Goal: Find specific page/section: Find specific page/section

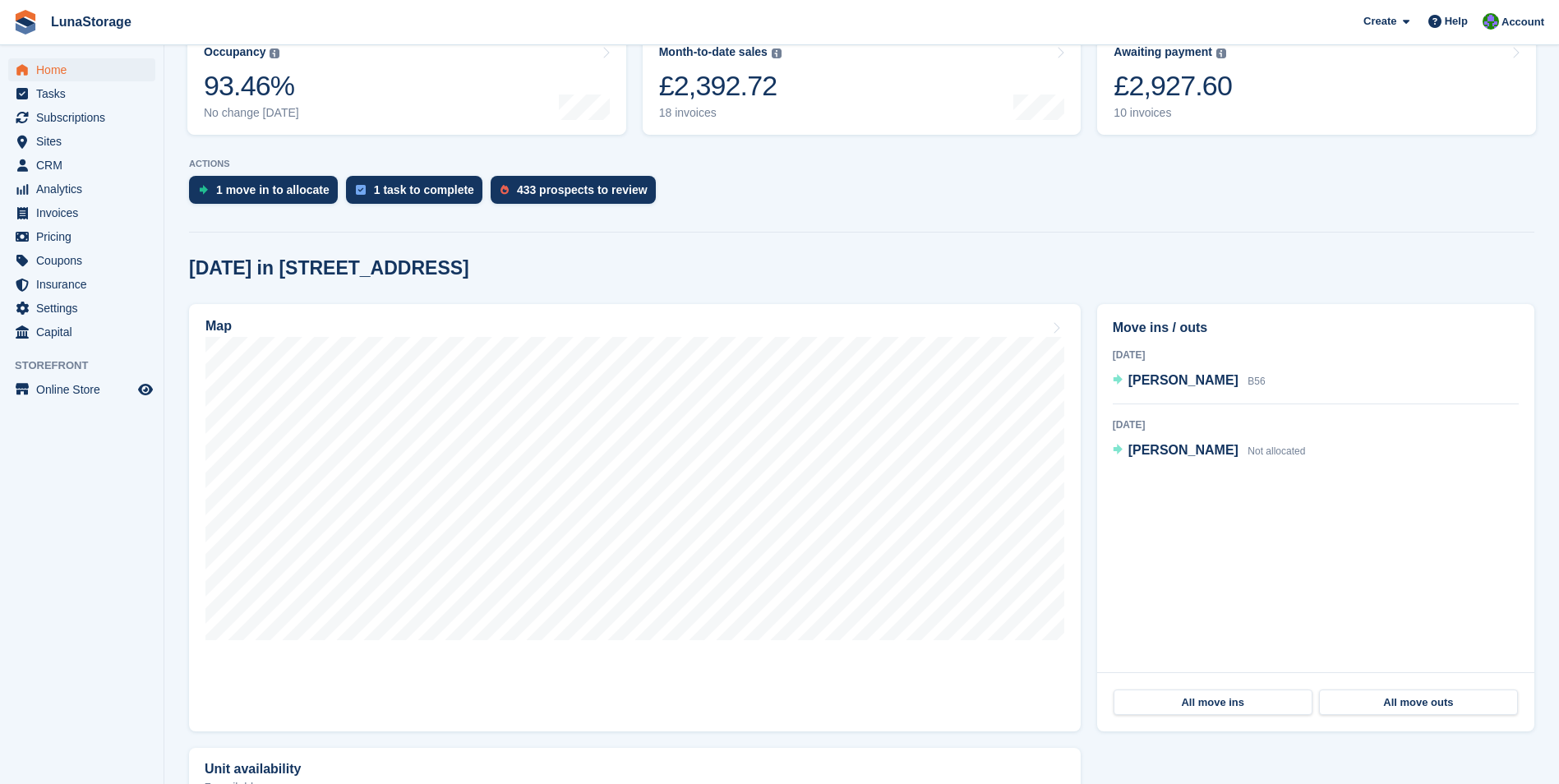
scroll to position [247, 0]
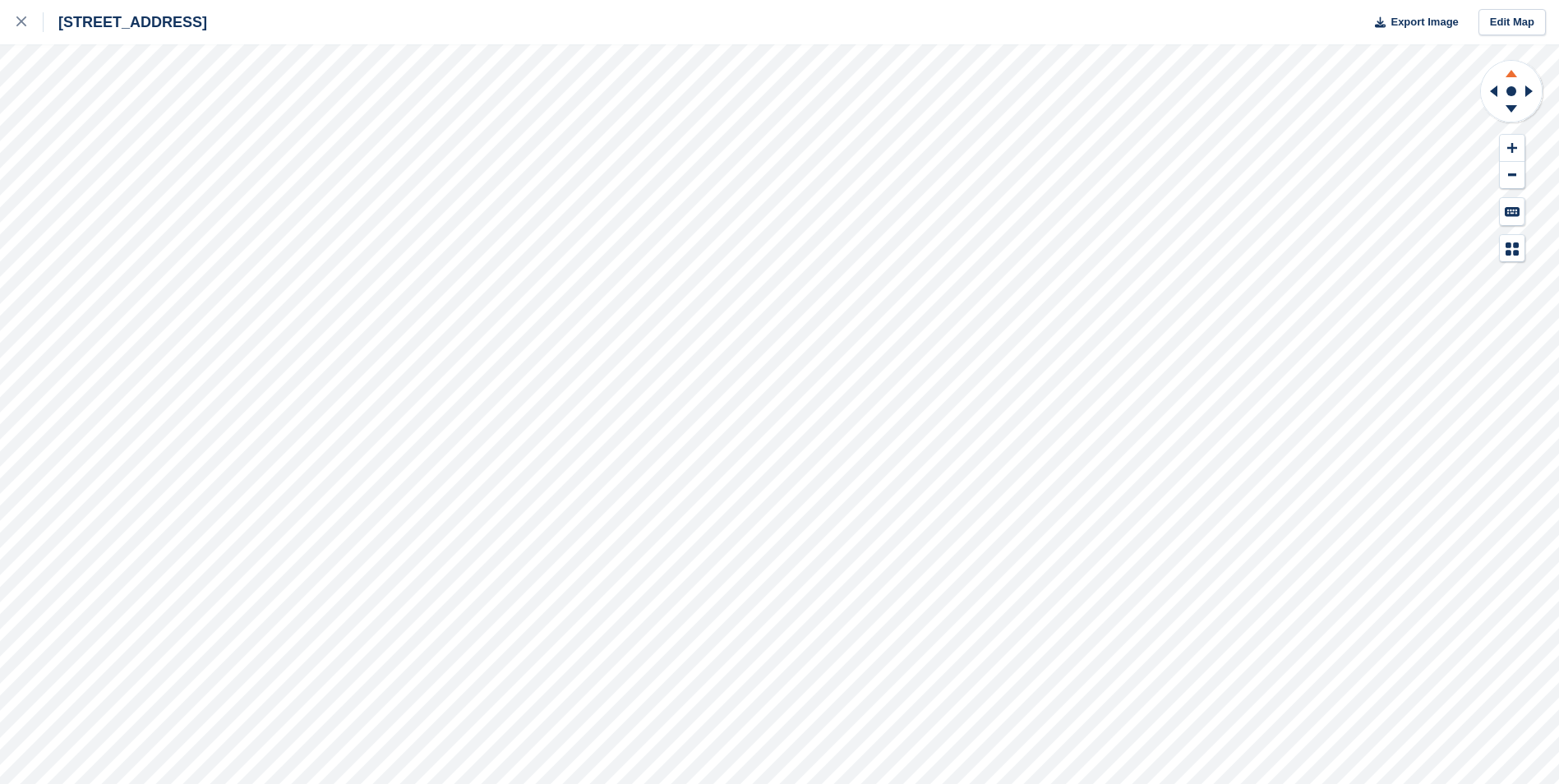
click at [1518, 80] on icon at bounding box center [1511, 71] width 42 height 21
click at [1512, 110] on icon at bounding box center [1512, 109] width 12 height 7
click at [1507, 105] on icon at bounding box center [1512, 109] width 12 height 7
click at [1532, 86] on icon at bounding box center [1532, 91] width 21 height 42
click at [1505, 105] on icon at bounding box center [1511, 111] width 42 height 21
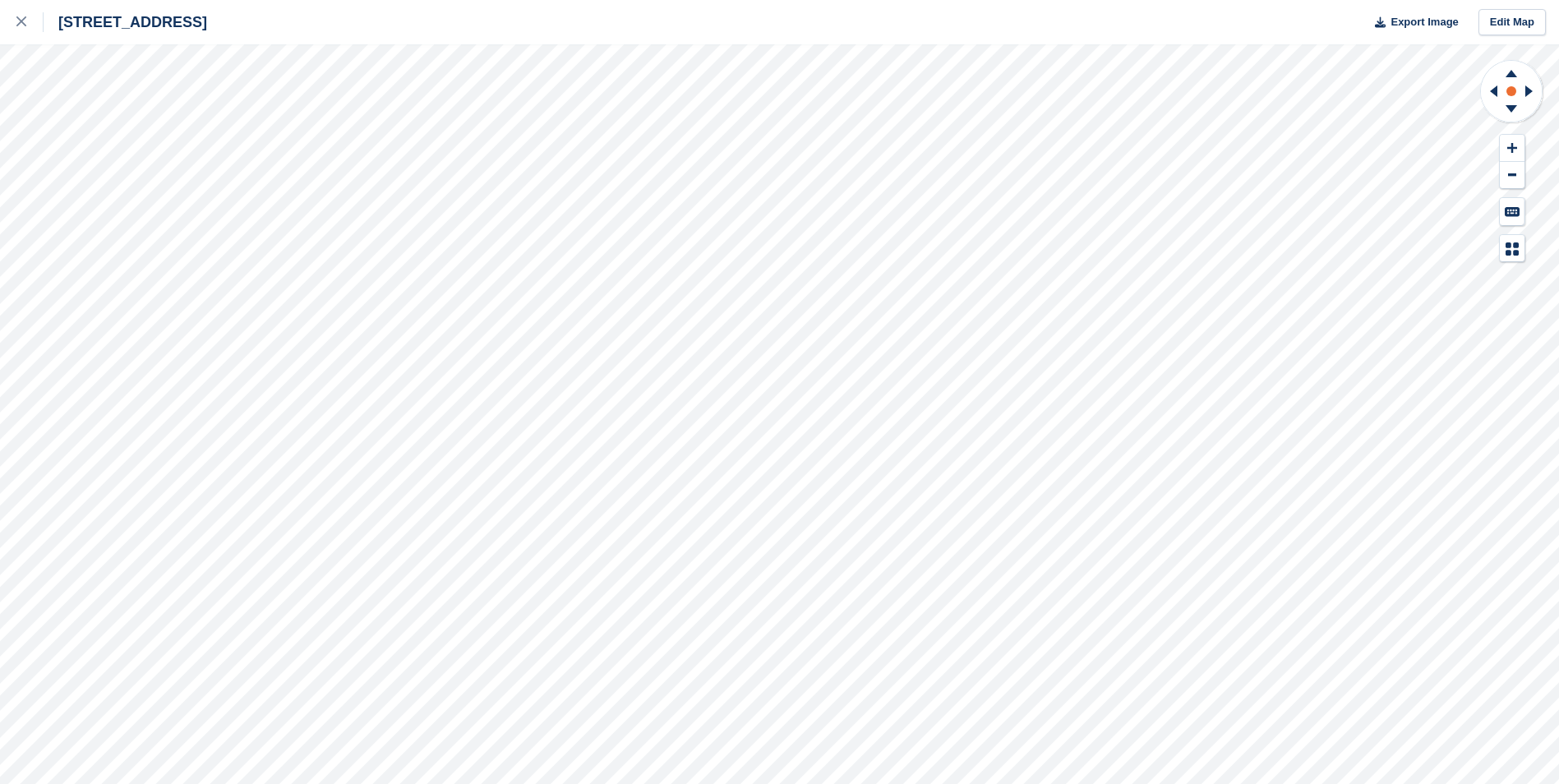
click at [1503, 90] on rect at bounding box center [1512, 91] width 20 height 20
click at [1530, 96] on icon at bounding box center [1532, 91] width 21 height 42
click at [1514, 96] on circle at bounding box center [1512, 91] width 10 height 10
click at [1533, 83] on icon at bounding box center [1532, 91] width 21 height 42
click at [1500, 100] on icon at bounding box center [1491, 91] width 21 height 42
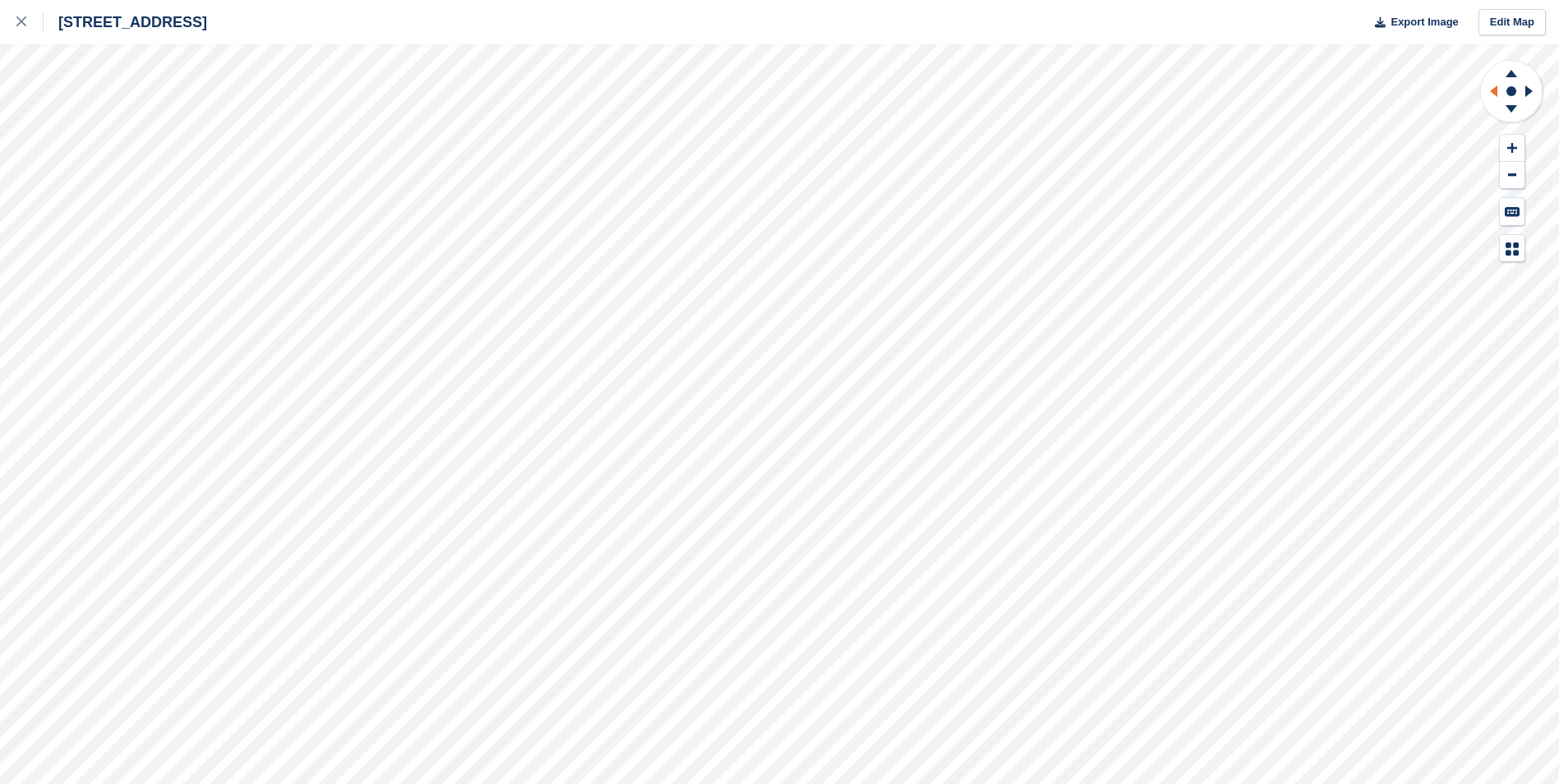
click at [1500, 100] on icon at bounding box center [1491, 91] width 21 height 42
click at [1515, 71] on icon at bounding box center [1511, 71] width 42 height 21
click at [1516, 86] on rect at bounding box center [1512, 91] width 20 height 20
click at [1533, 94] on icon at bounding box center [1532, 91] width 21 height 42
click at [1521, 110] on icon at bounding box center [1511, 111] width 42 height 21
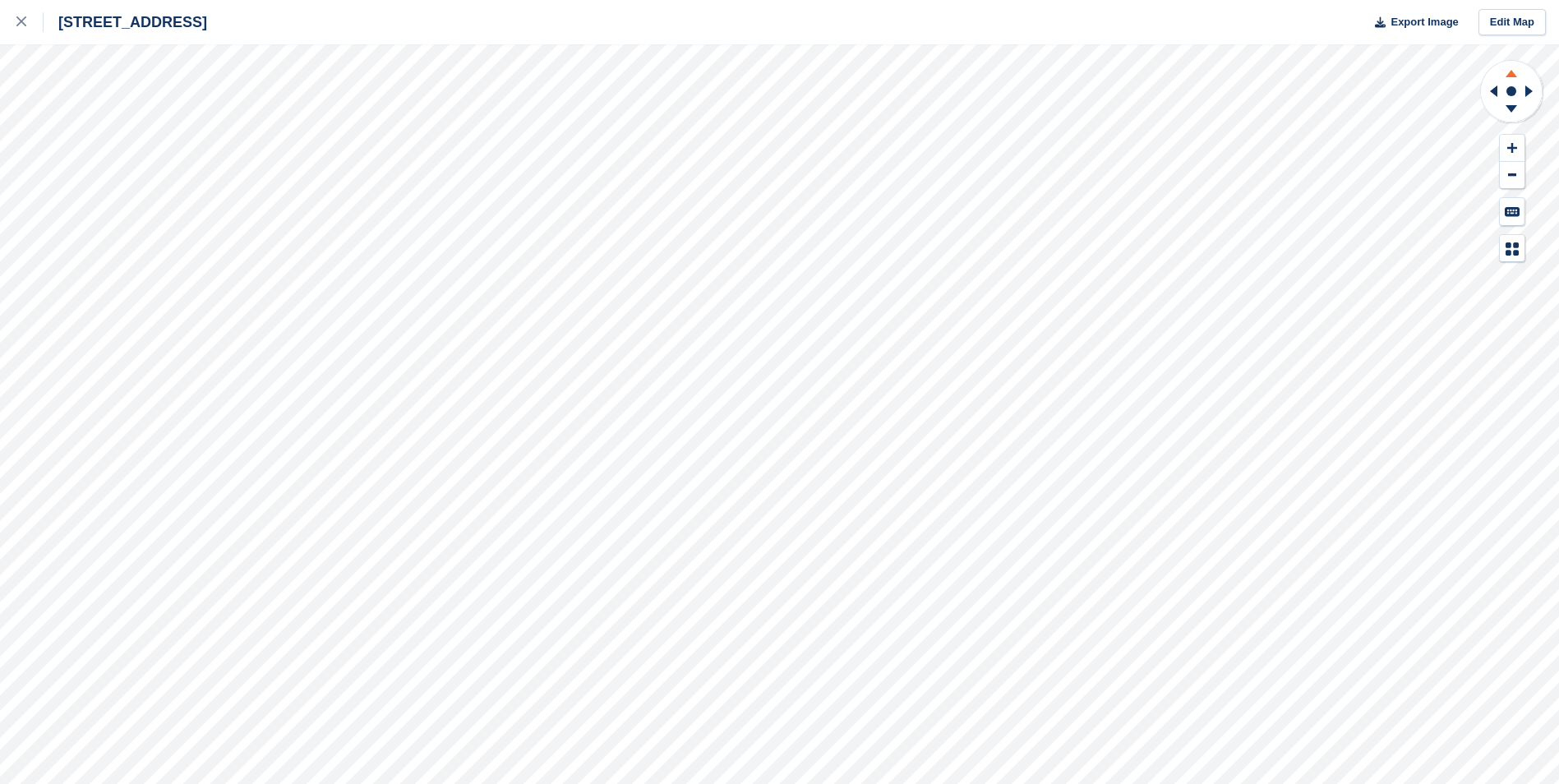
click at [1519, 71] on icon at bounding box center [1511, 71] width 42 height 21
